Goal: Navigation & Orientation: Find specific page/section

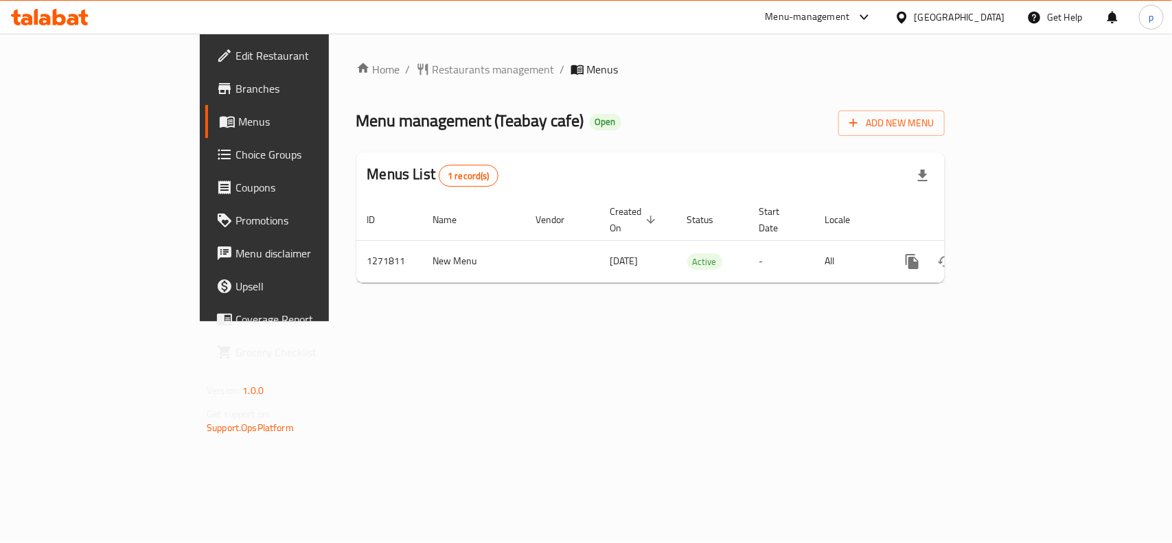
click at [942, 18] on div "[GEOGRAPHIC_DATA]" at bounding box center [960, 17] width 91 height 15
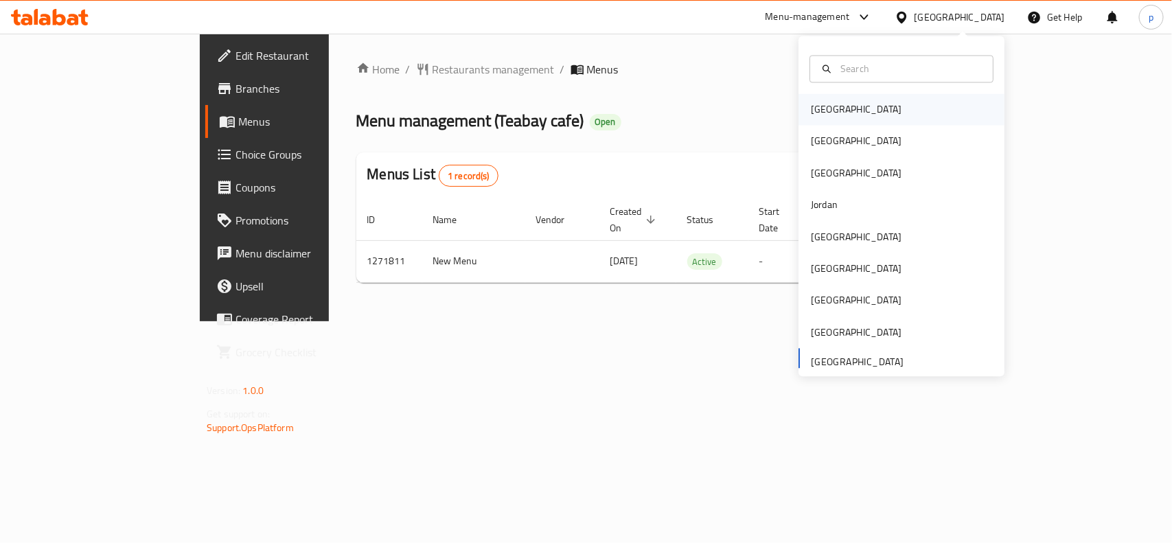
click at [811, 108] on div "[GEOGRAPHIC_DATA]" at bounding box center [856, 109] width 91 height 15
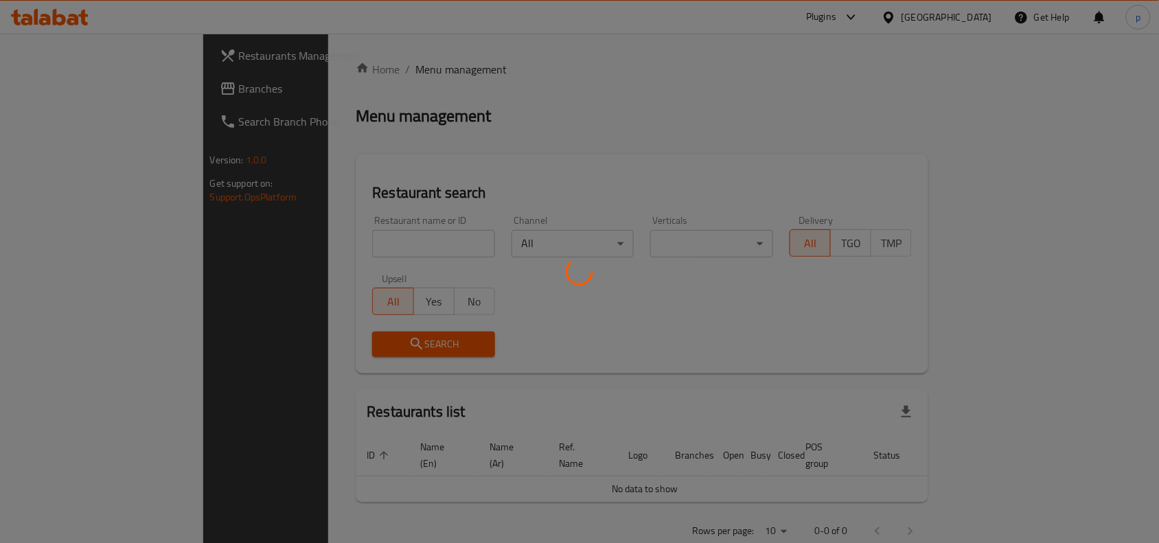
click at [970, 14] on div at bounding box center [579, 271] width 1159 height 543
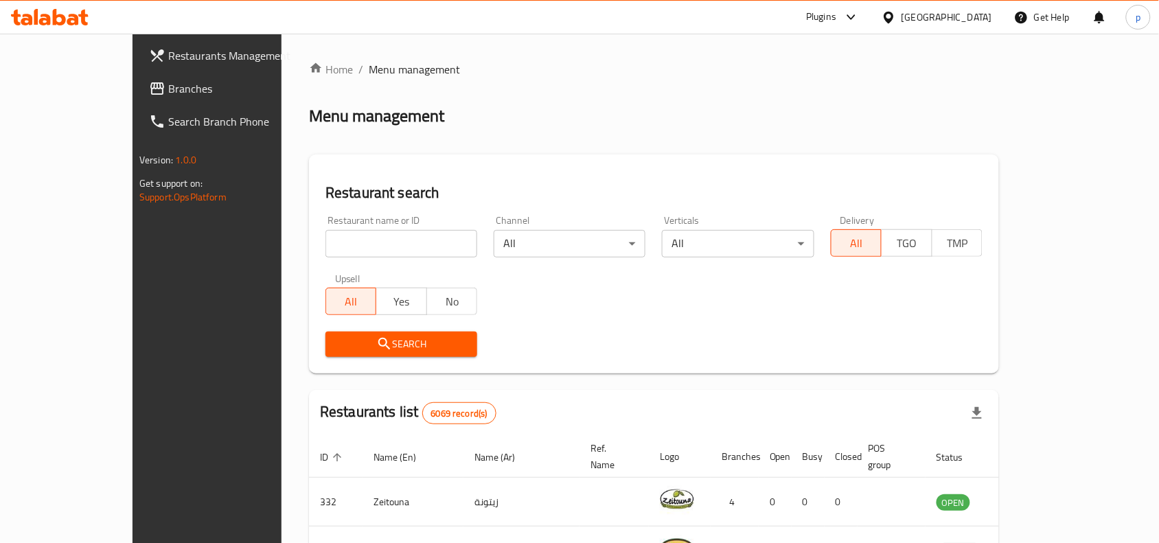
click at [970, 14] on div "[GEOGRAPHIC_DATA]" at bounding box center [947, 17] width 91 height 15
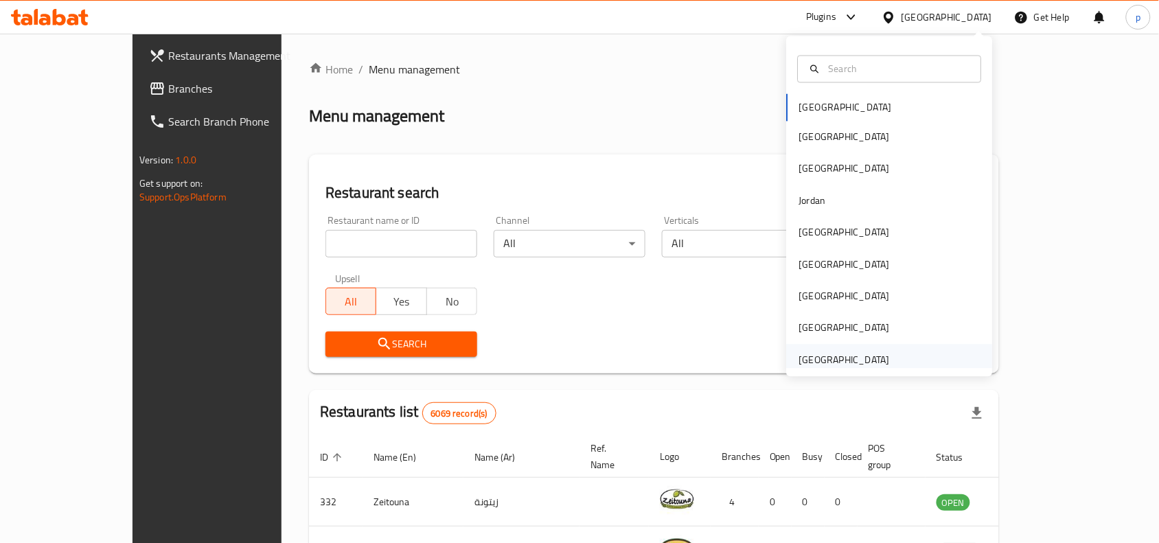
click at [817, 348] on div "[GEOGRAPHIC_DATA]" at bounding box center [844, 360] width 113 height 32
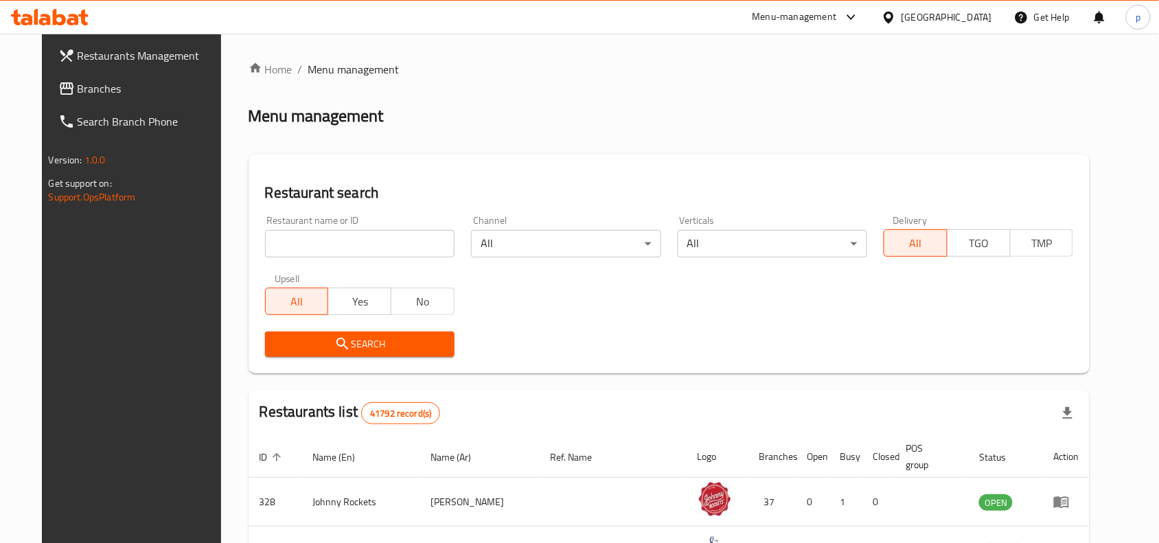
click at [80, 81] on span "Branches" at bounding box center [151, 88] width 147 height 16
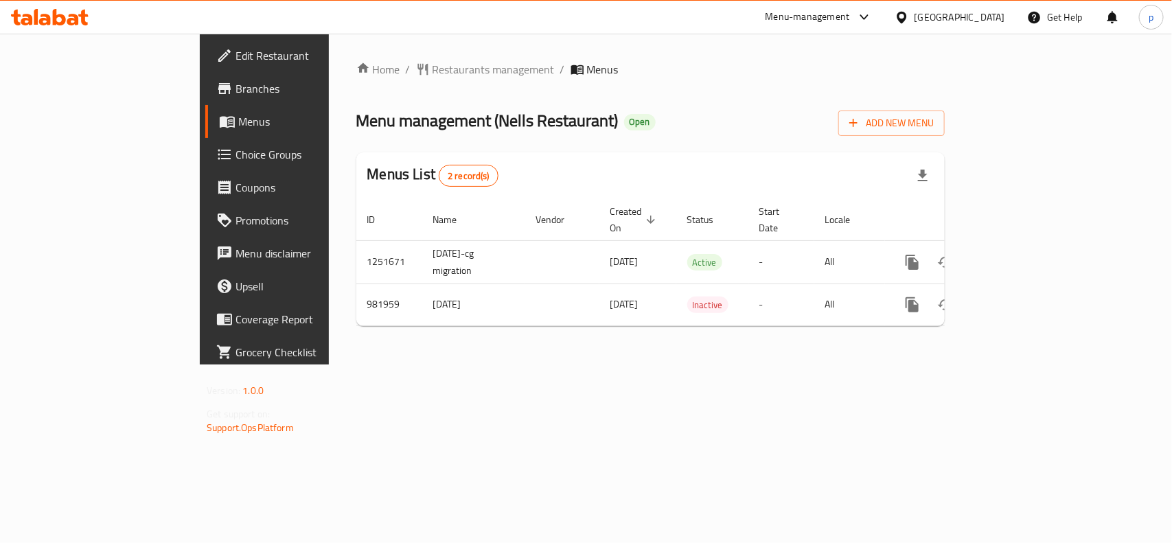
click at [944, 22] on div "[GEOGRAPHIC_DATA]" at bounding box center [960, 17] width 91 height 15
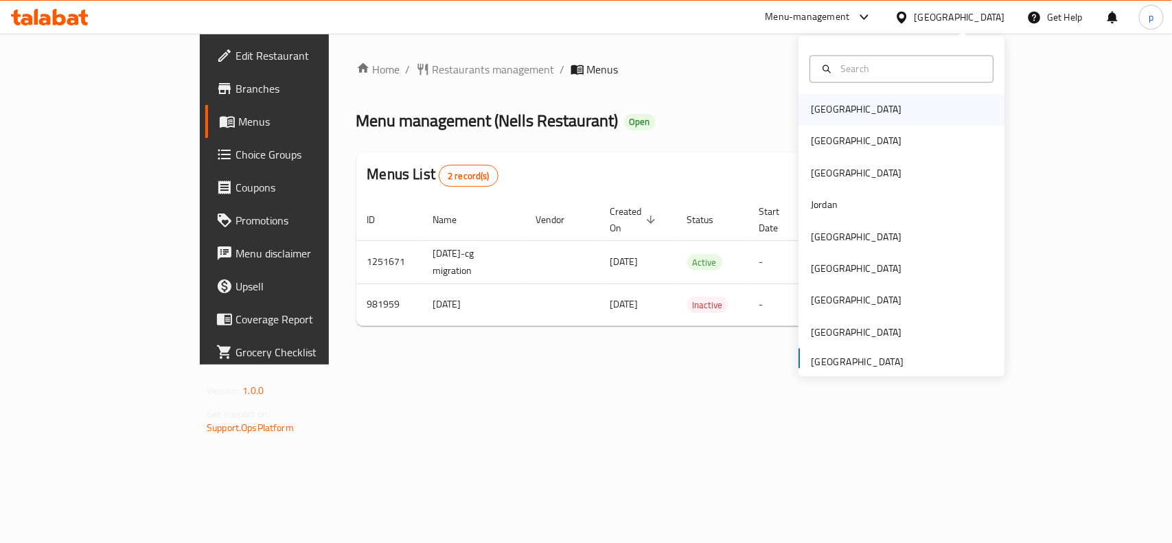
click at [854, 107] on div "[GEOGRAPHIC_DATA]" at bounding box center [902, 110] width 206 height 32
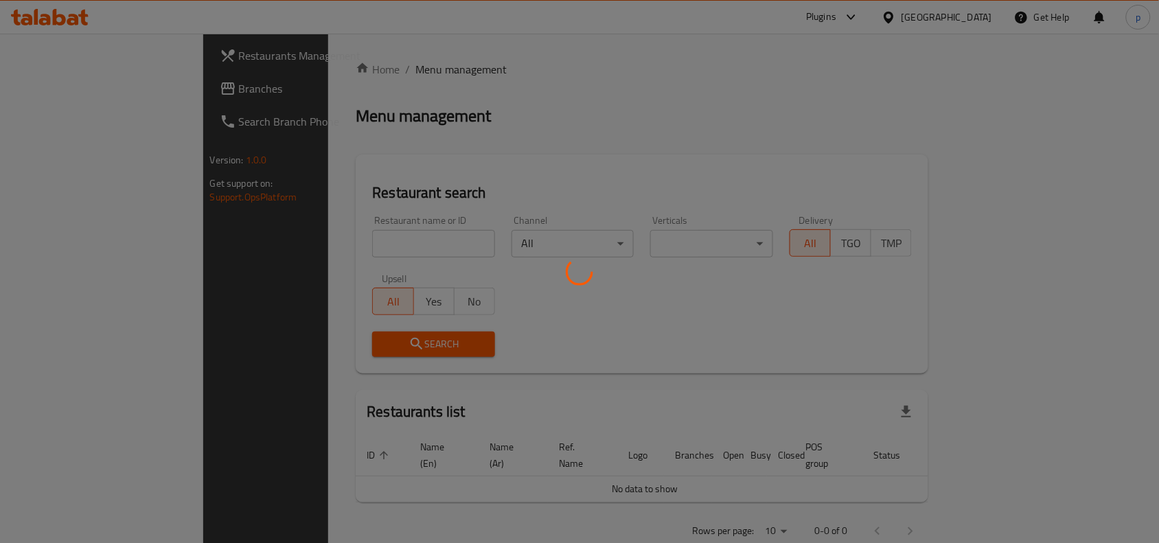
click at [990, 17] on div at bounding box center [579, 271] width 1159 height 543
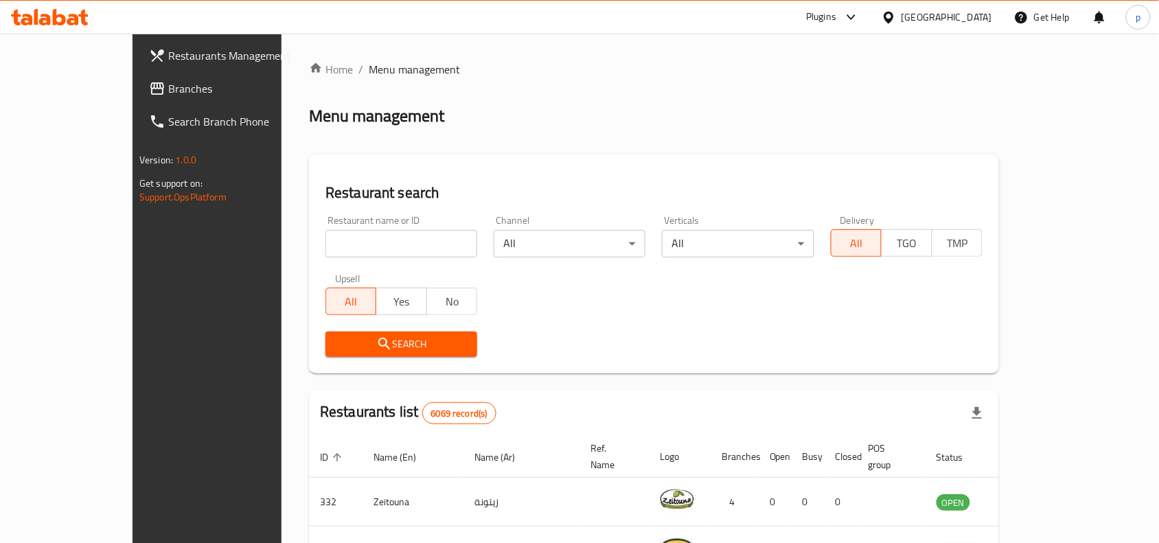
click at [950, 2] on div "[GEOGRAPHIC_DATA]" at bounding box center [937, 17] width 133 height 33
click at [970, 12] on div "[GEOGRAPHIC_DATA]" at bounding box center [947, 17] width 91 height 15
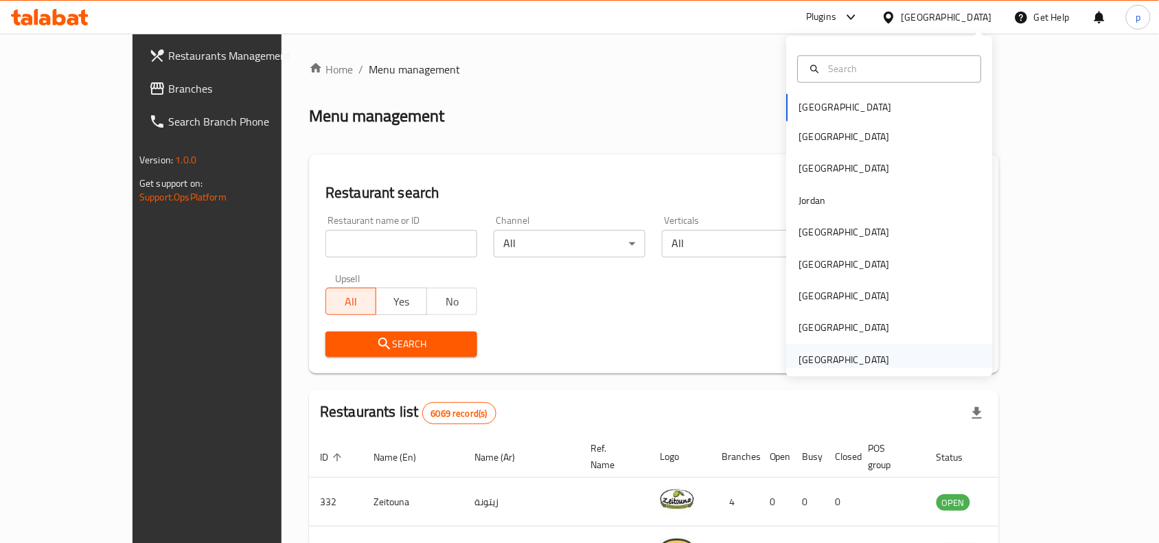
click at [832, 348] on div "[GEOGRAPHIC_DATA]" at bounding box center [844, 360] width 113 height 32
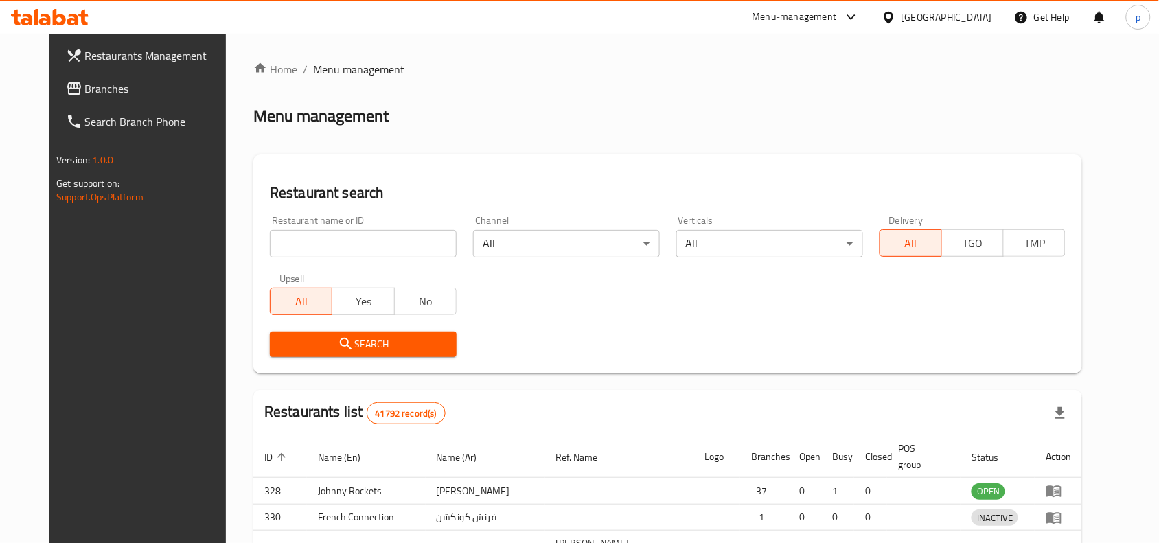
click at [84, 83] on div at bounding box center [579, 271] width 1159 height 543
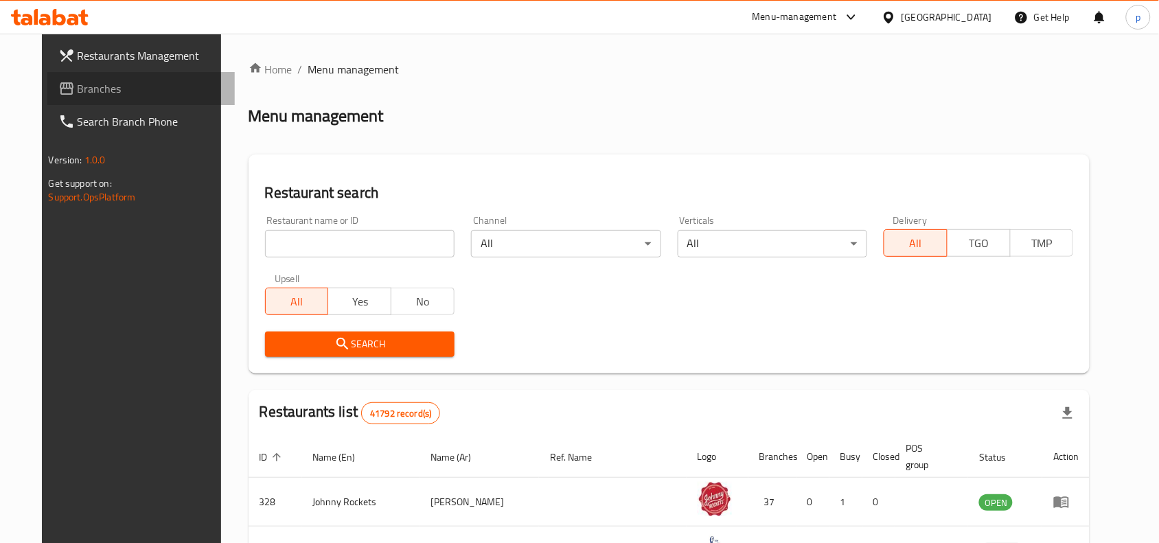
click at [84, 83] on span "Branches" at bounding box center [151, 88] width 147 height 16
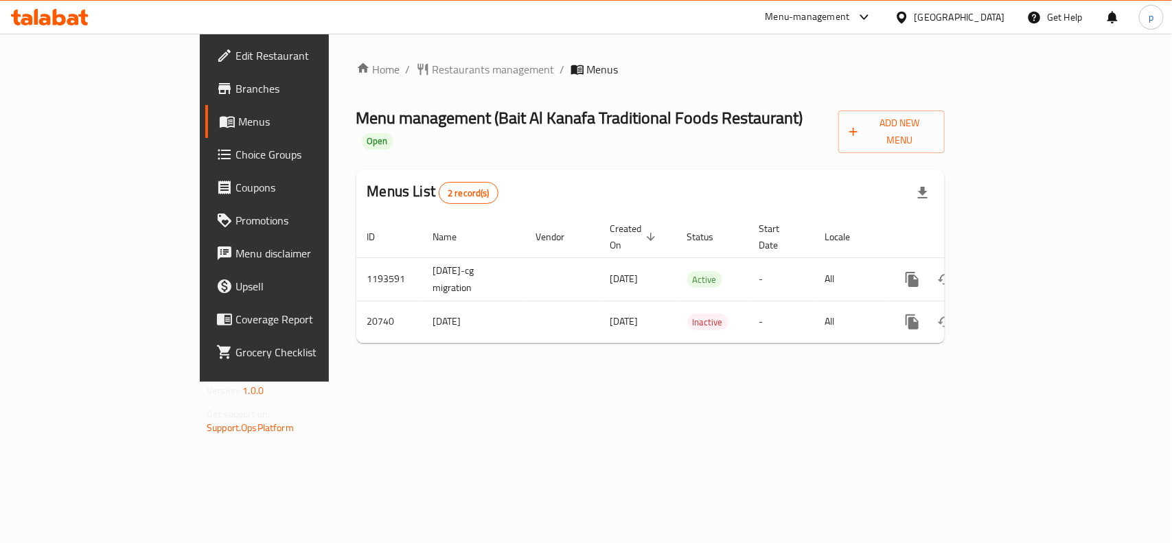
click at [969, 21] on div "[GEOGRAPHIC_DATA]" at bounding box center [960, 17] width 91 height 15
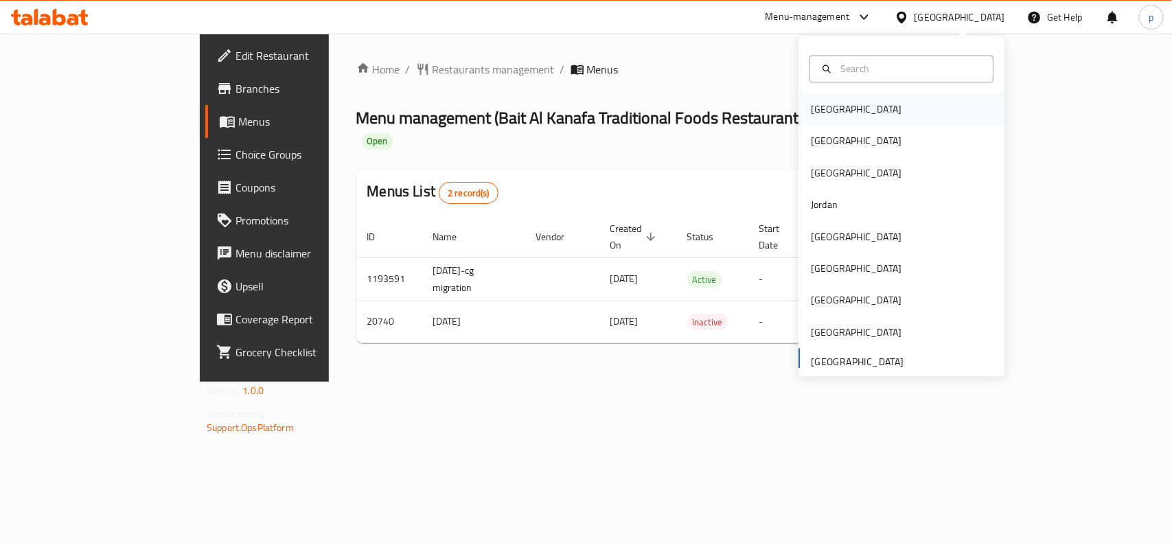
click at [819, 111] on div "[GEOGRAPHIC_DATA]" at bounding box center [856, 109] width 91 height 15
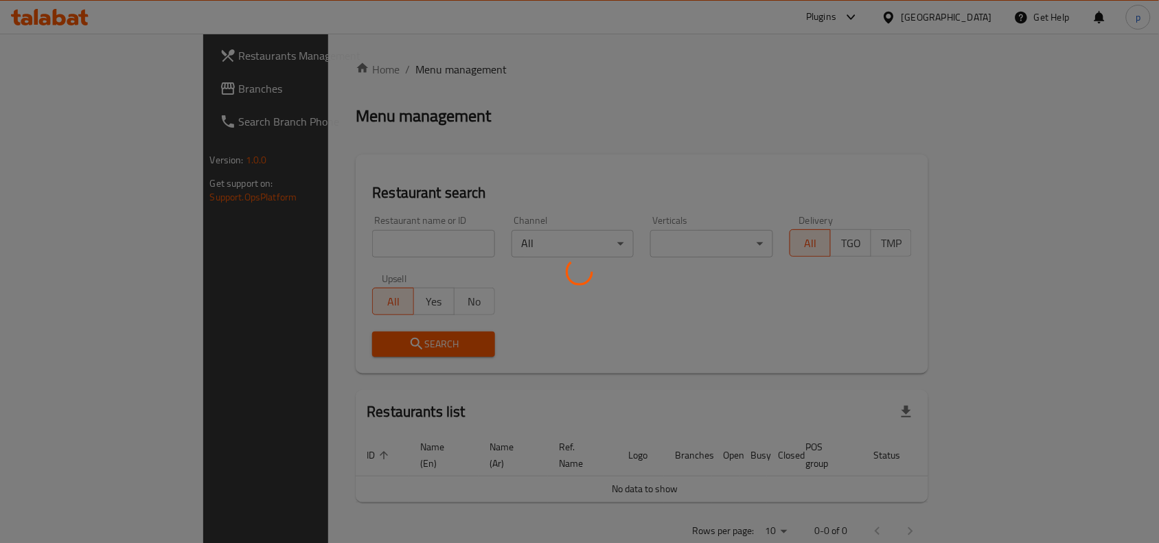
click at [967, 23] on div at bounding box center [579, 271] width 1159 height 543
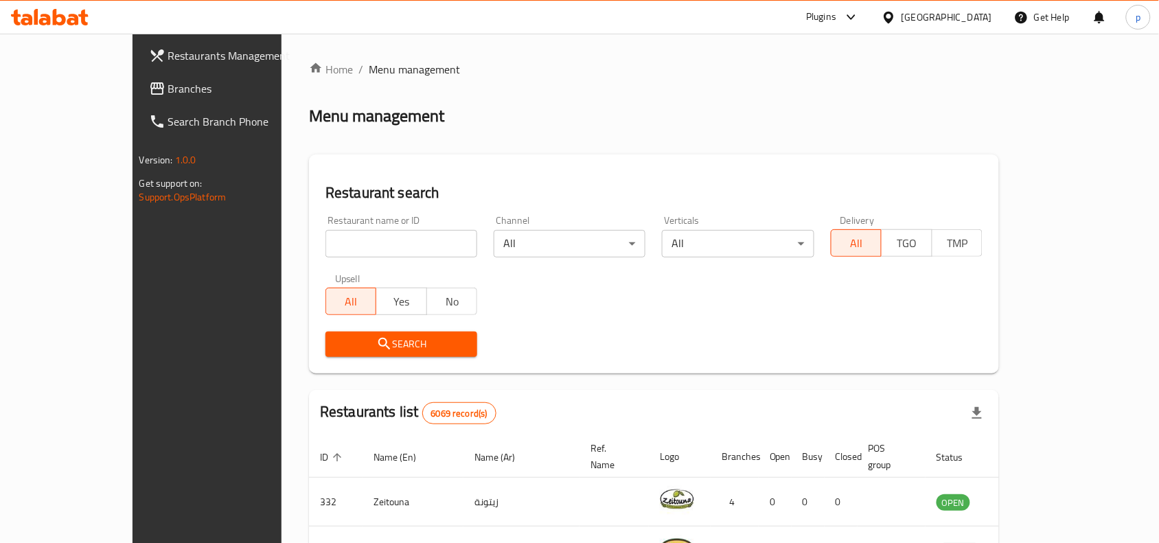
click at [967, 23] on div "[GEOGRAPHIC_DATA]" at bounding box center [947, 17] width 91 height 15
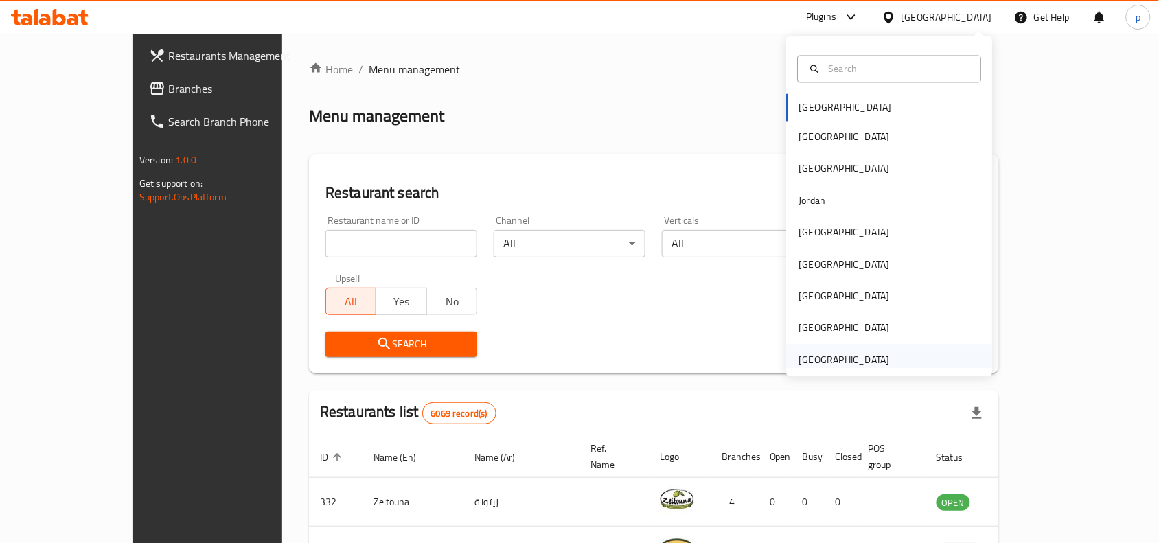
click at [863, 362] on div "[GEOGRAPHIC_DATA]" at bounding box center [844, 359] width 91 height 15
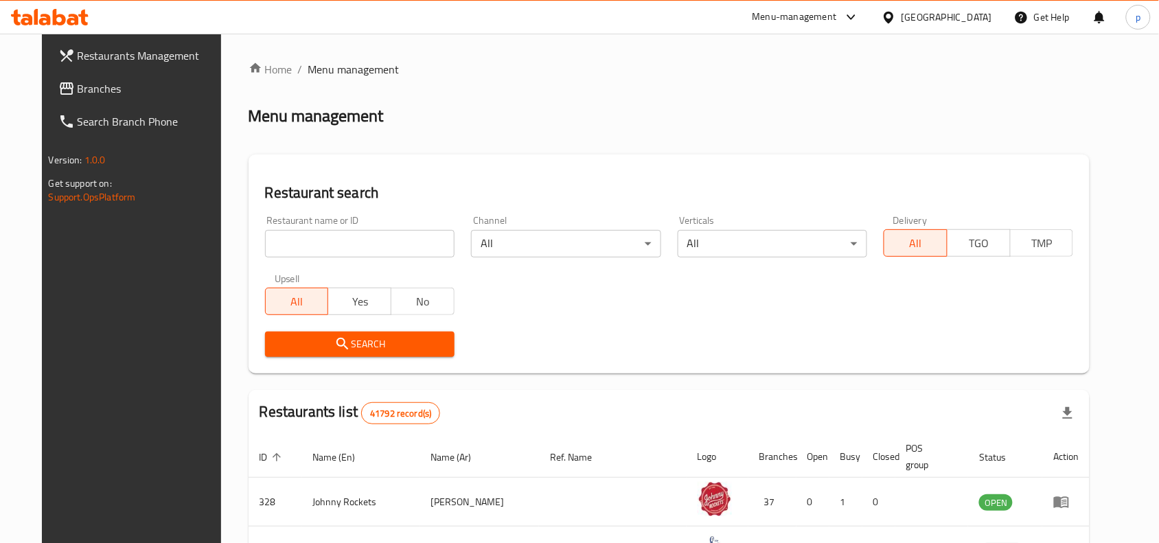
click at [78, 90] on span "Branches" at bounding box center [151, 88] width 147 height 16
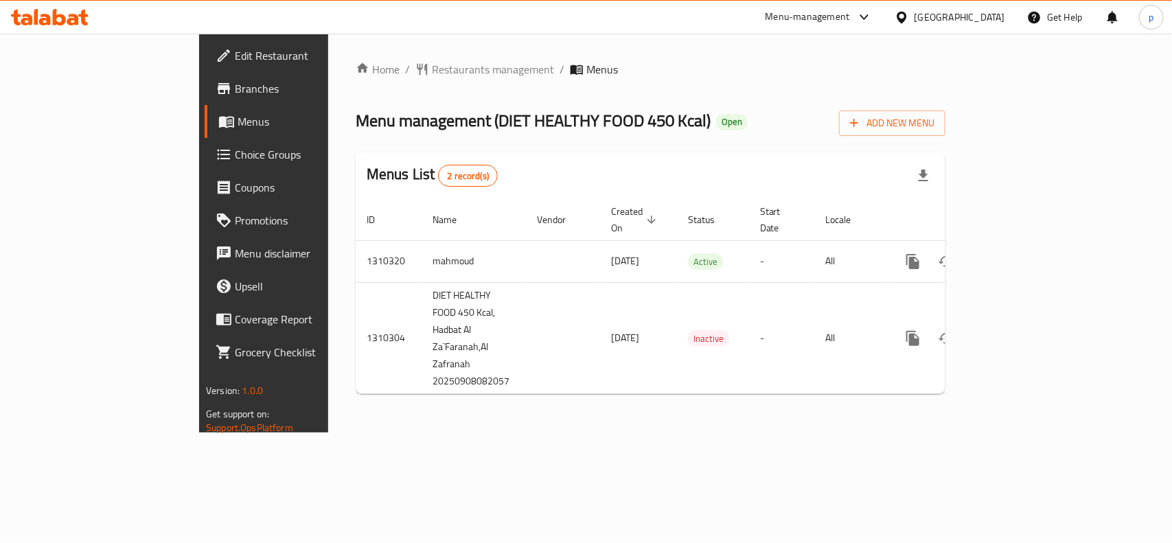
click at [983, 11] on div "[GEOGRAPHIC_DATA]" at bounding box center [960, 17] width 91 height 15
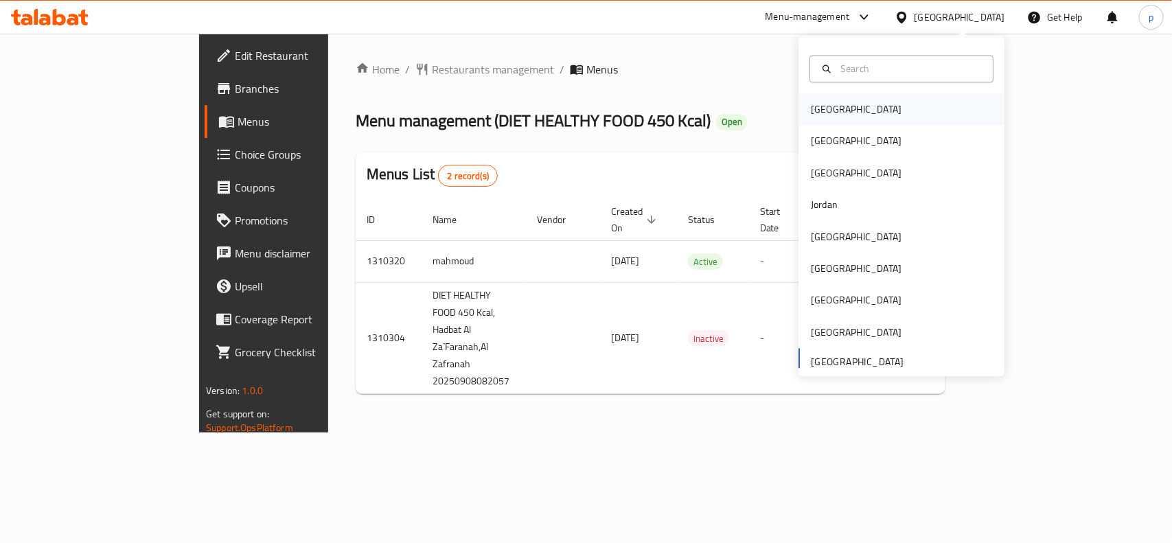
click at [811, 104] on div "[GEOGRAPHIC_DATA]" at bounding box center [856, 109] width 91 height 15
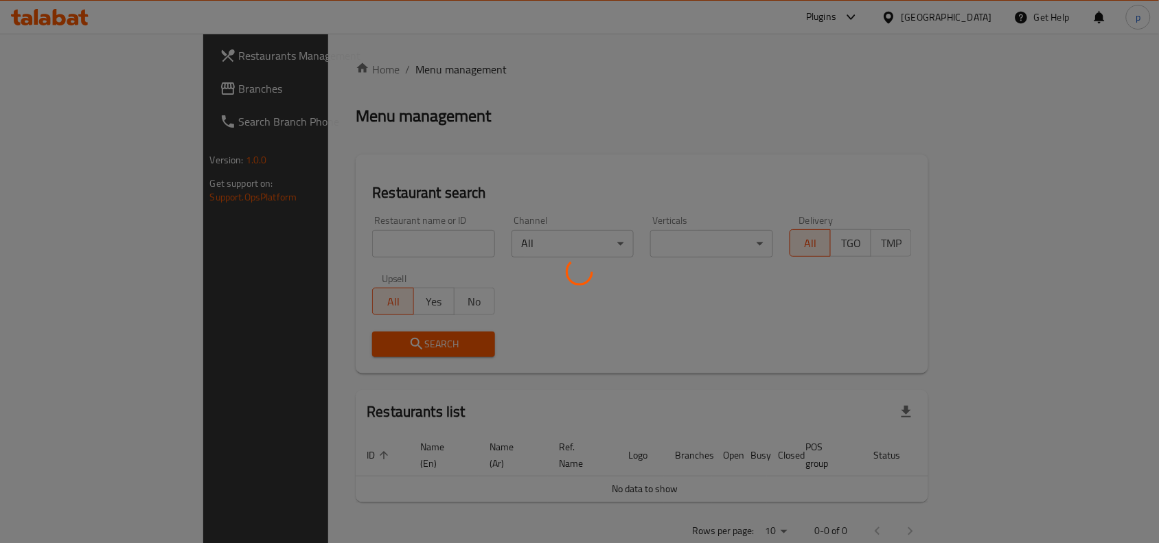
click at [963, 7] on div at bounding box center [579, 271] width 1159 height 543
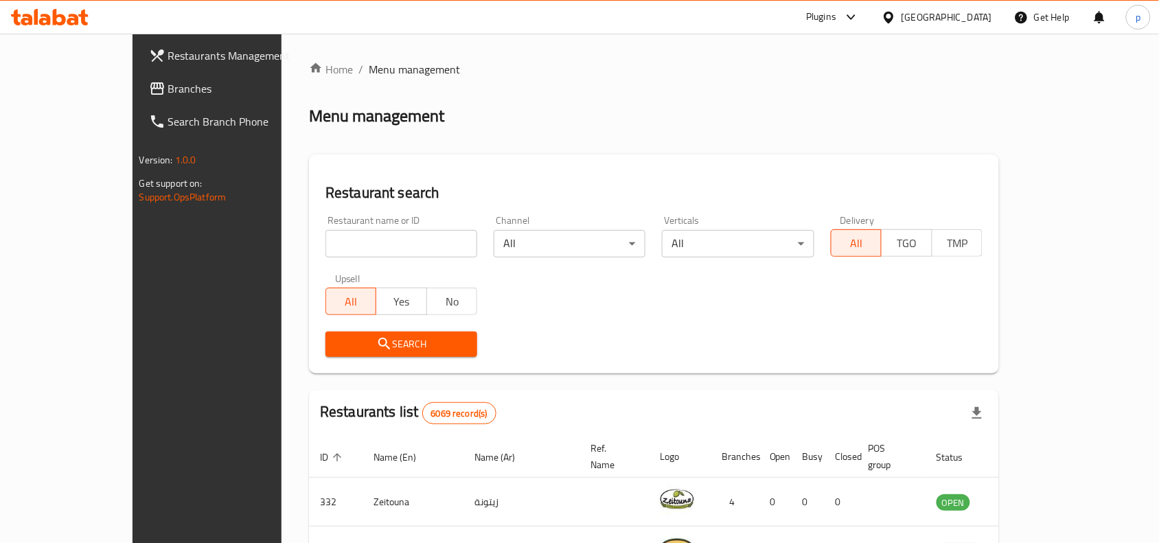
click at [962, 16] on div "[GEOGRAPHIC_DATA]" at bounding box center [947, 17] width 91 height 15
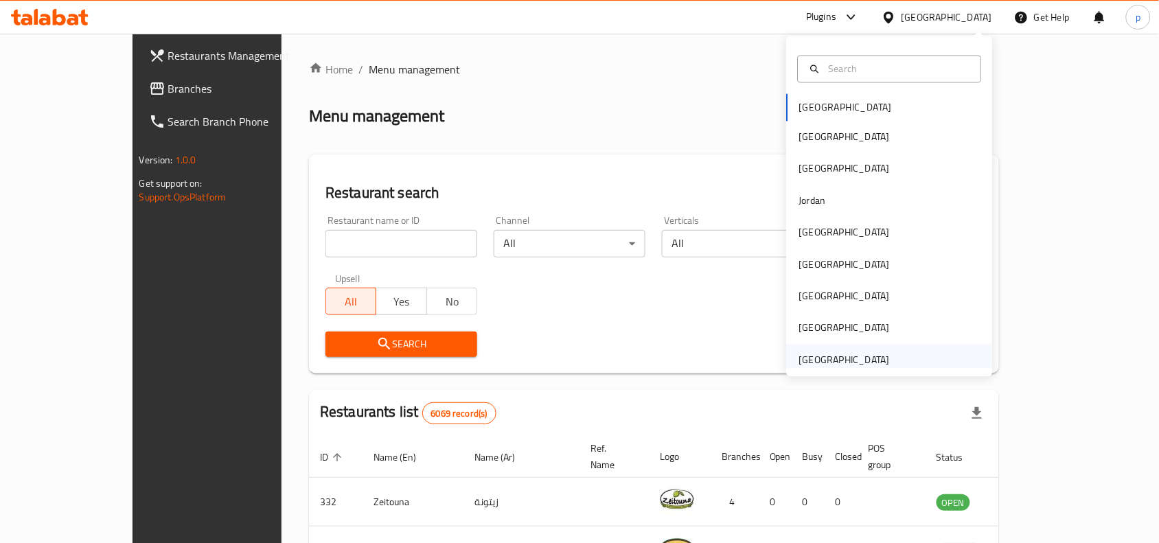
click at [853, 359] on div "[GEOGRAPHIC_DATA]" at bounding box center [844, 359] width 91 height 15
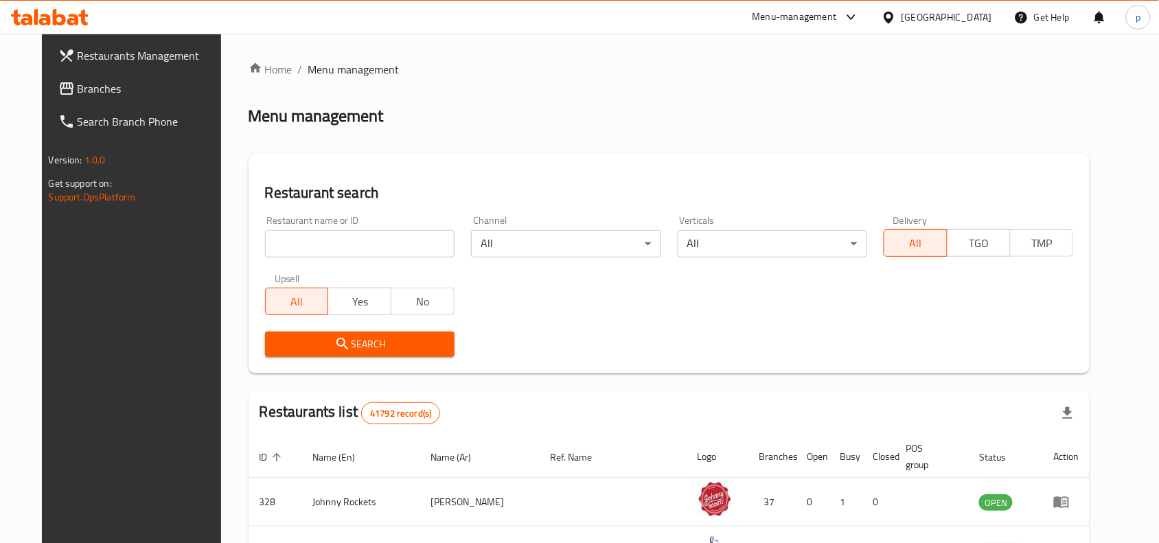
click at [78, 88] on span "Branches" at bounding box center [151, 88] width 147 height 16
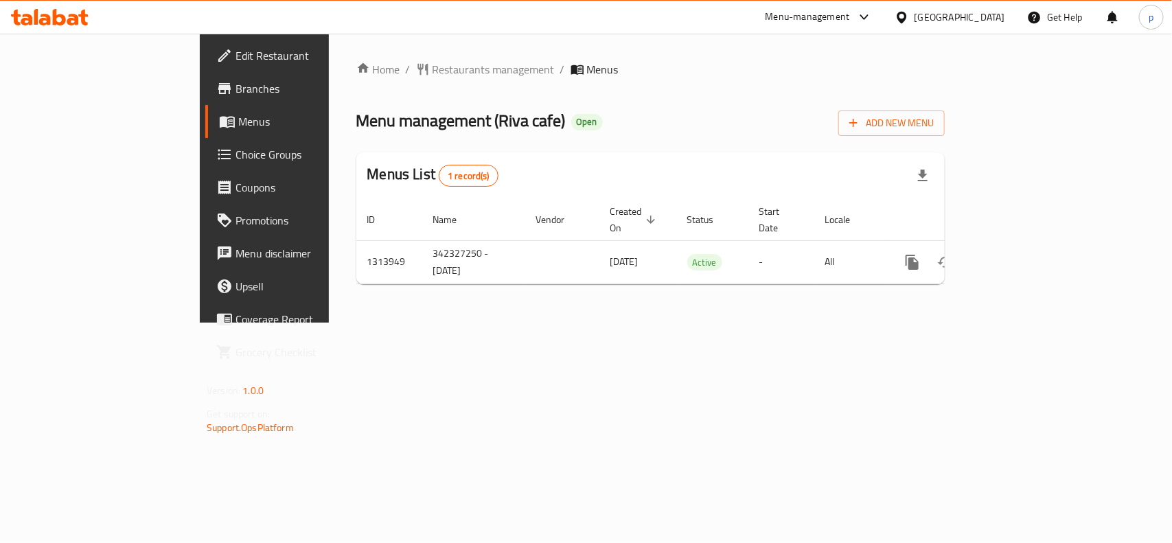
click at [964, 5] on div "[GEOGRAPHIC_DATA]" at bounding box center [950, 17] width 133 height 33
click at [966, 28] on div "[GEOGRAPHIC_DATA]" at bounding box center [950, 17] width 133 height 33
click at [965, 22] on div "[GEOGRAPHIC_DATA]" at bounding box center [960, 17] width 91 height 15
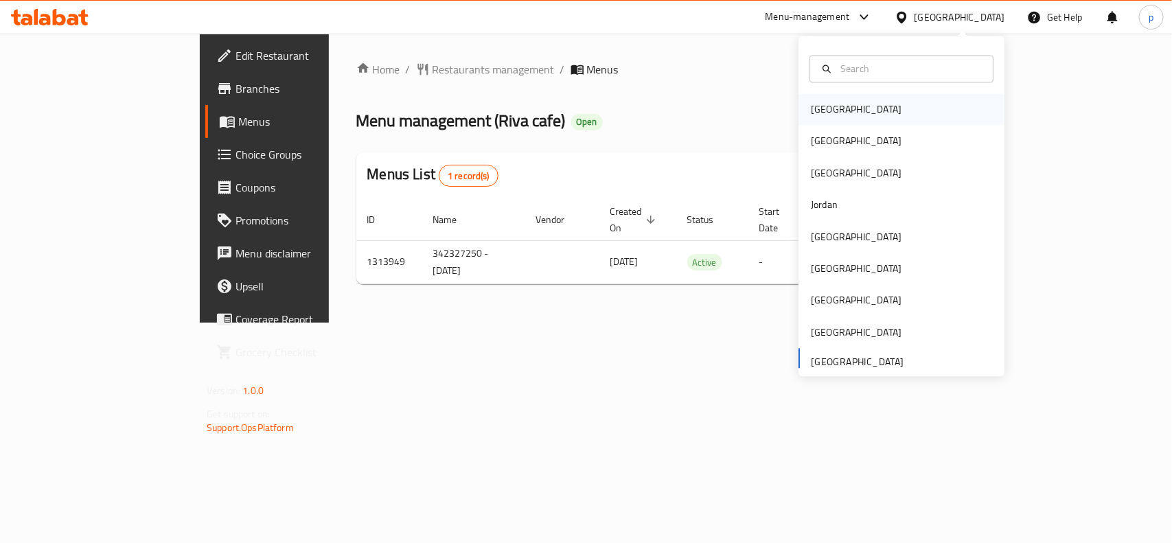
click at [832, 108] on div "Bahrain" at bounding box center [856, 110] width 113 height 32
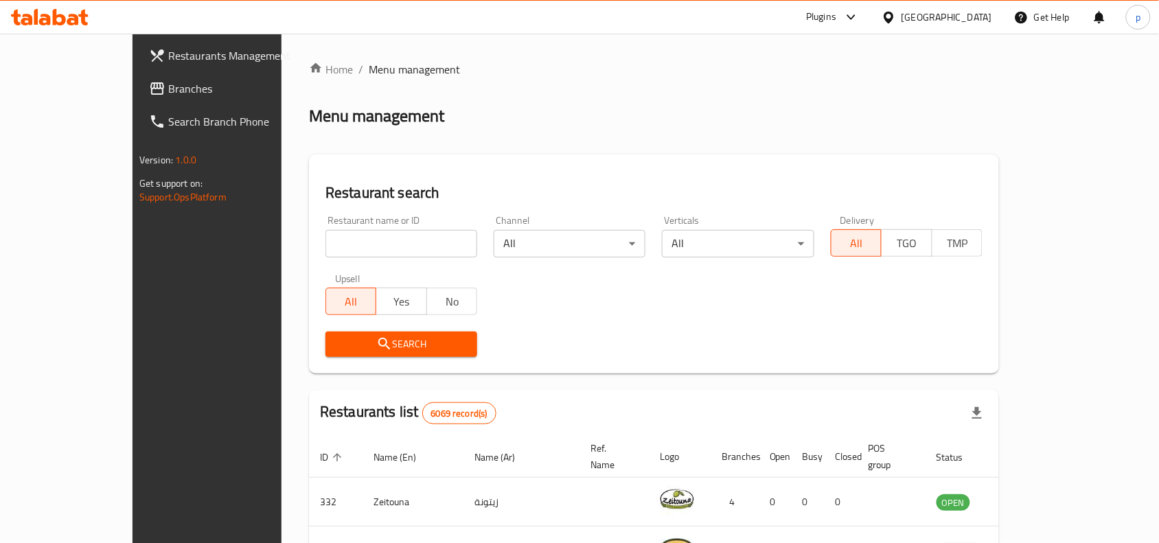
click at [894, 14] on icon at bounding box center [889, 17] width 10 height 12
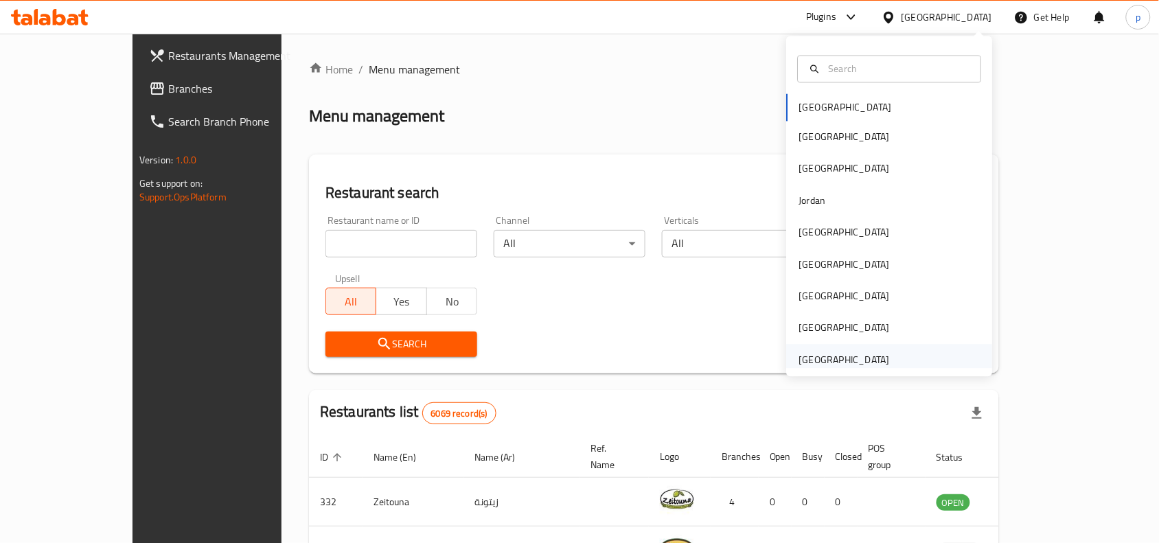
click at [815, 354] on div "[GEOGRAPHIC_DATA]" at bounding box center [844, 359] width 91 height 15
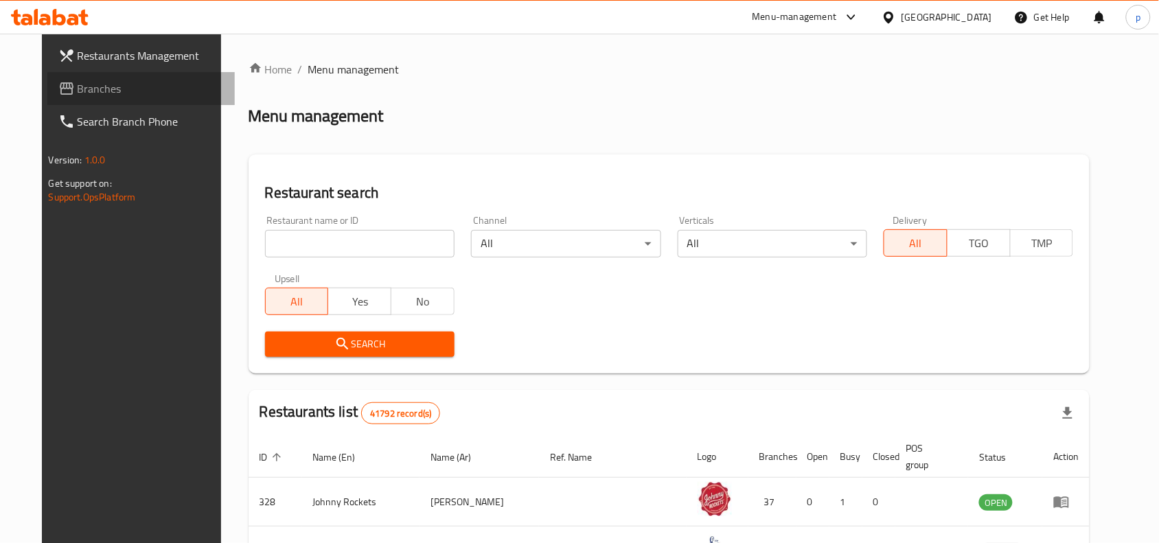
click at [91, 93] on span "Branches" at bounding box center [151, 88] width 147 height 16
